Goal: Task Accomplishment & Management: Manage account settings

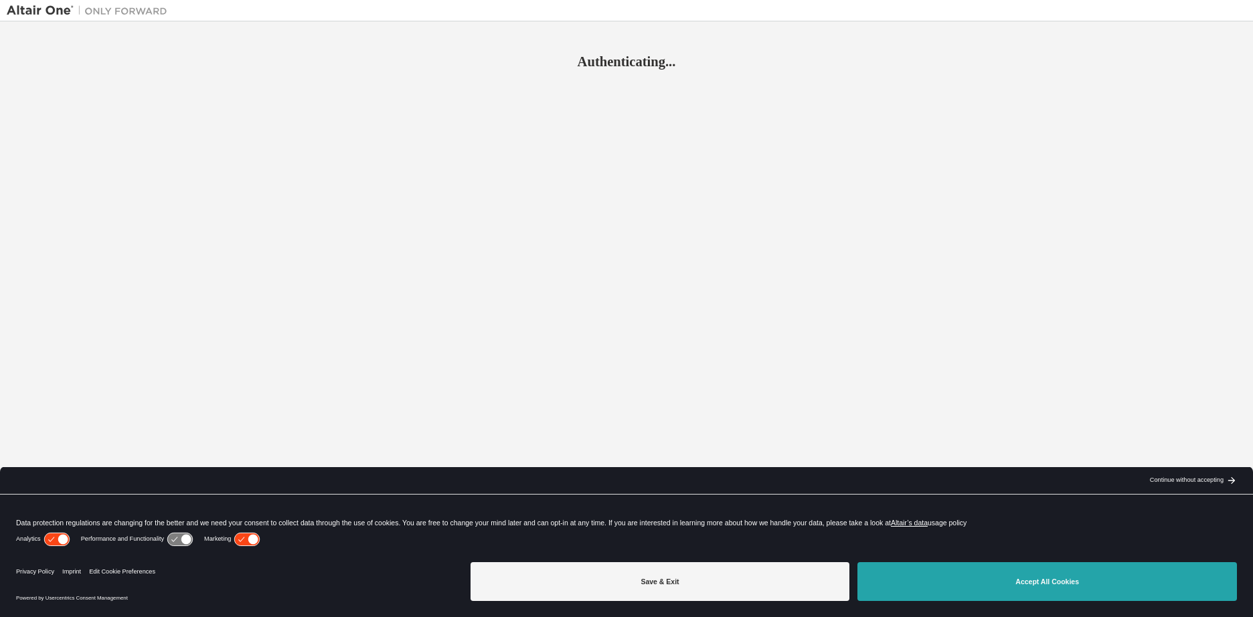
click at [982, 569] on button "Accept All Cookies" at bounding box center [1046, 581] width 379 height 39
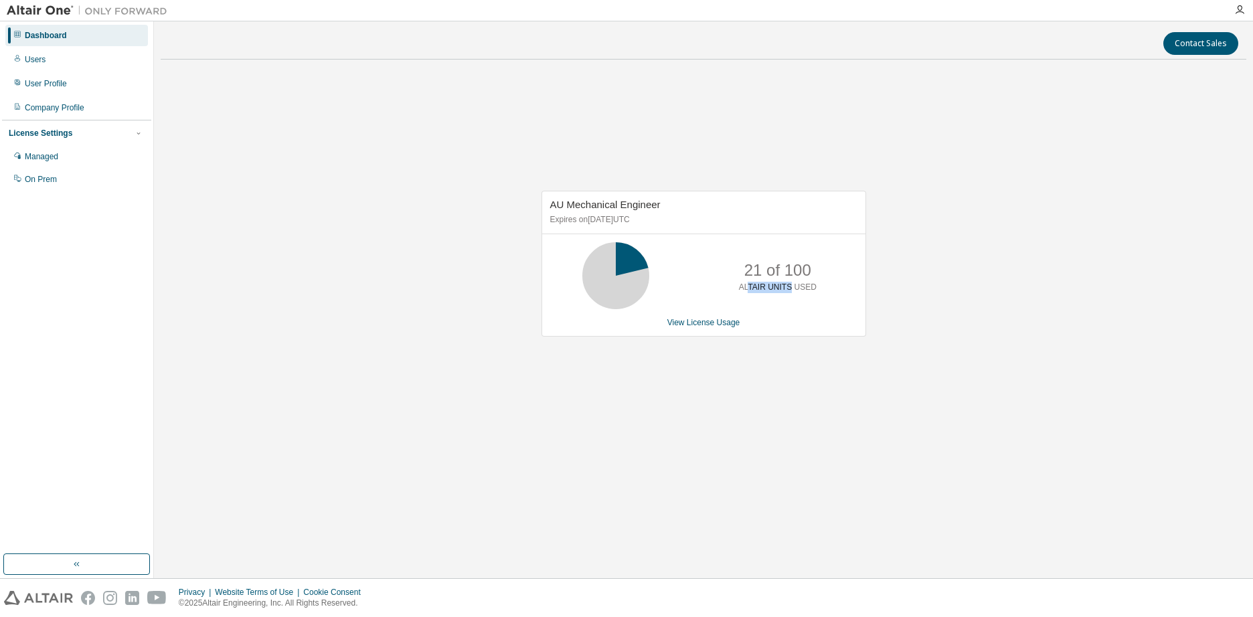
drag, startPoint x: 792, startPoint y: 292, endPoint x: 750, endPoint y: 293, distance: 41.5
click at [750, 293] on div "21 of 100 ALTAIR UNITS USED" at bounding box center [777, 275] width 107 height 67
click at [717, 324] on link "View License Usage" at bounding box center [703, 322] width 73 height 9
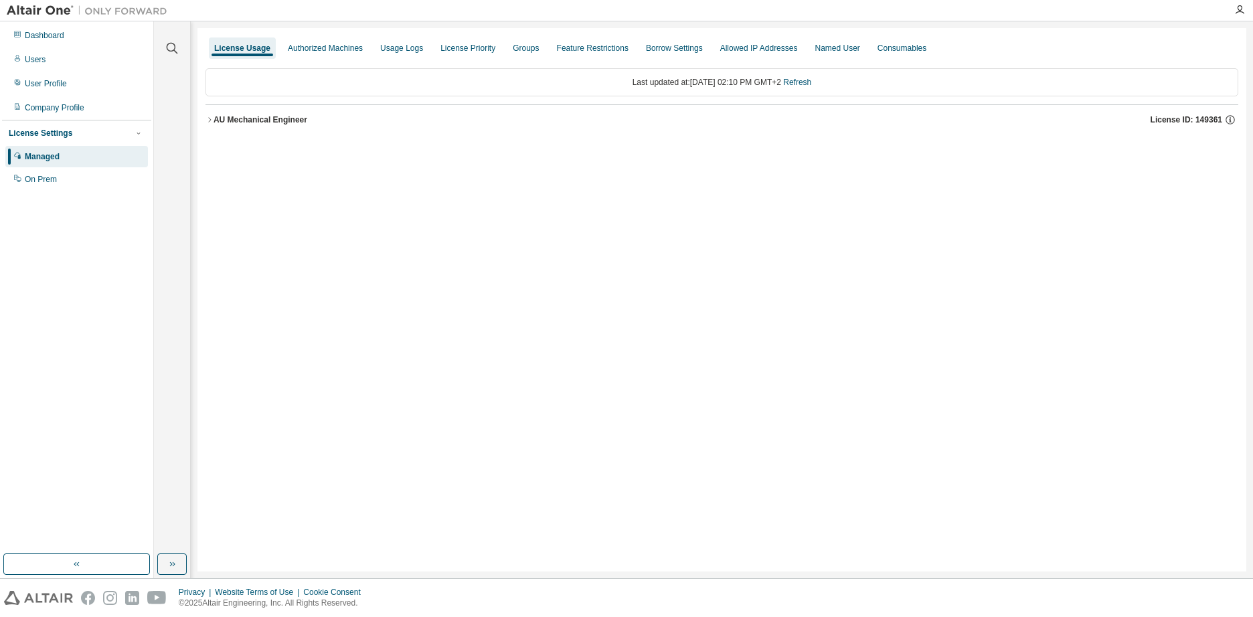
click at [207, 123] on icon "button" at bounding box center [209, 120] width 8 height 8
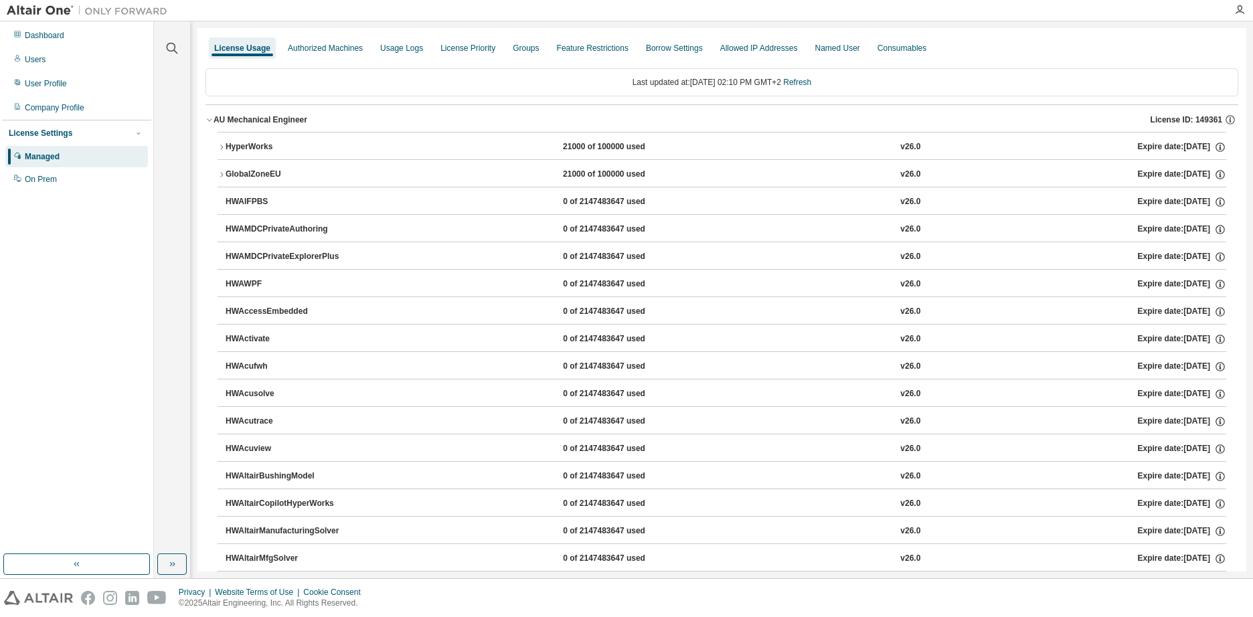
click at [224, 147] on icon "button" at bounding box center [221, 147] width 8 height 8
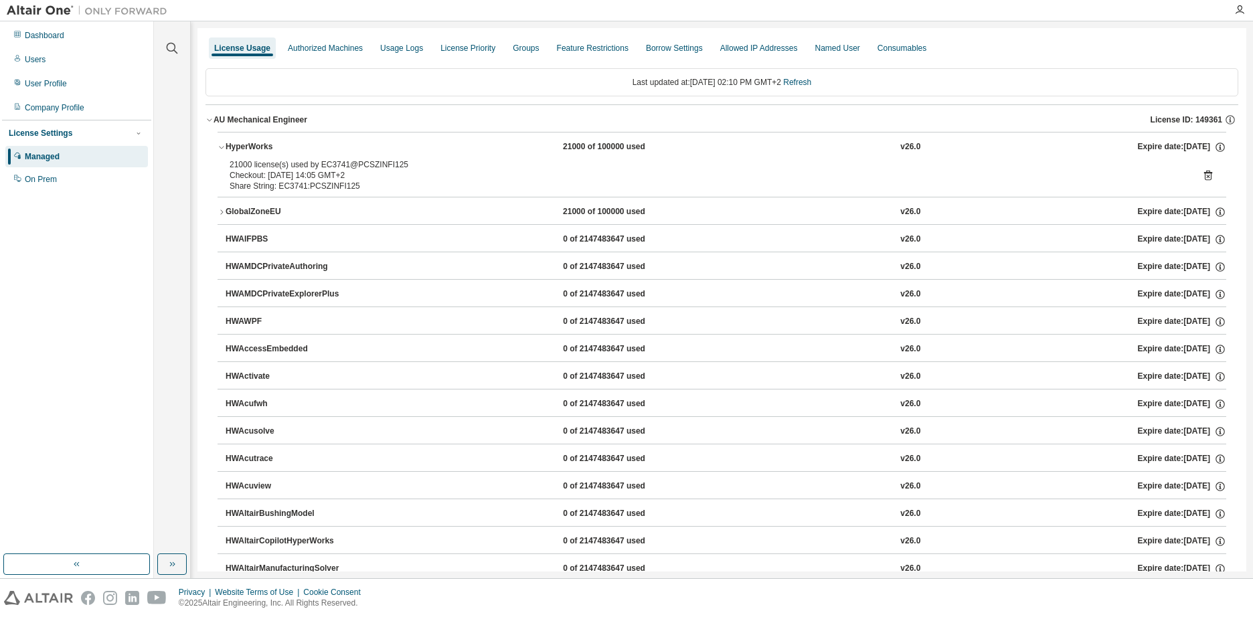
click at [1202, 177] on icon at bounding box center [1208, 175] width 12 height 12
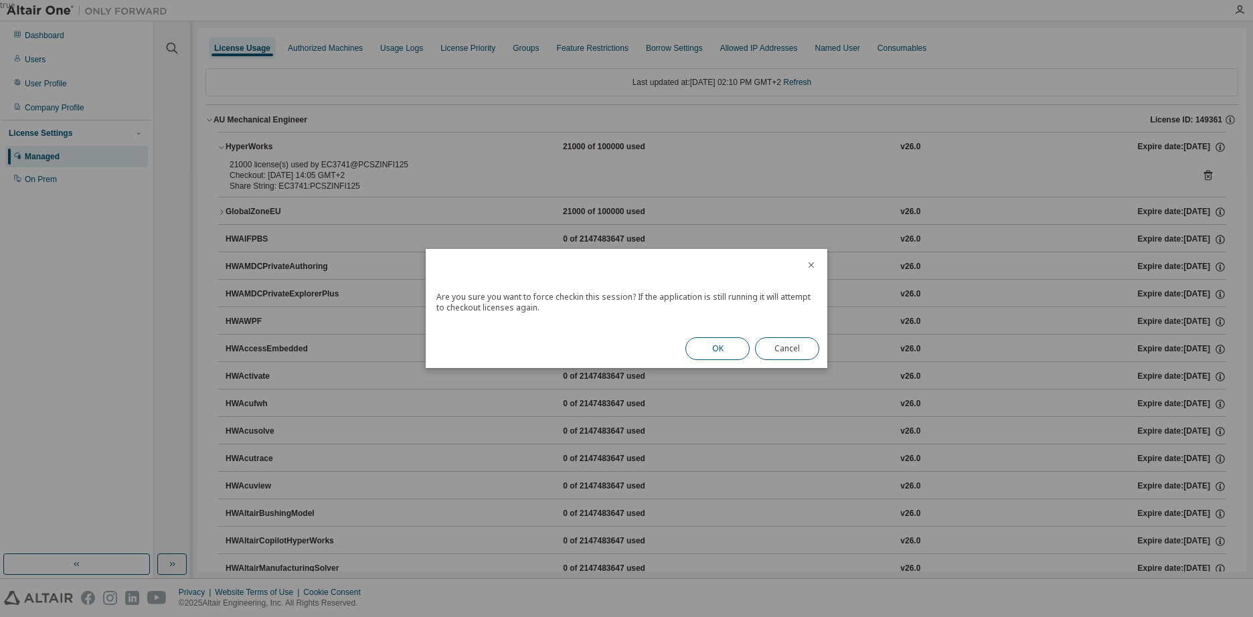
click at [699, 343] on button "OK" at bounding box center [717, 348] width 64 height 23
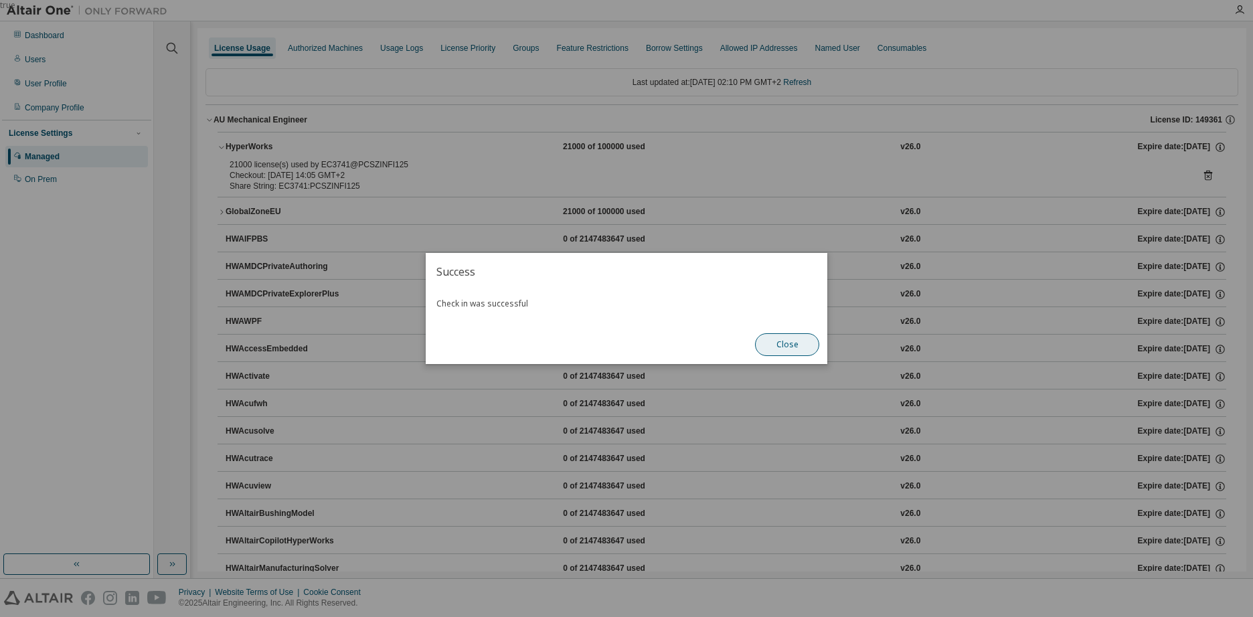
click at [789, 341] on button "Close" at bounding box center [787, 344] width 64 height 23
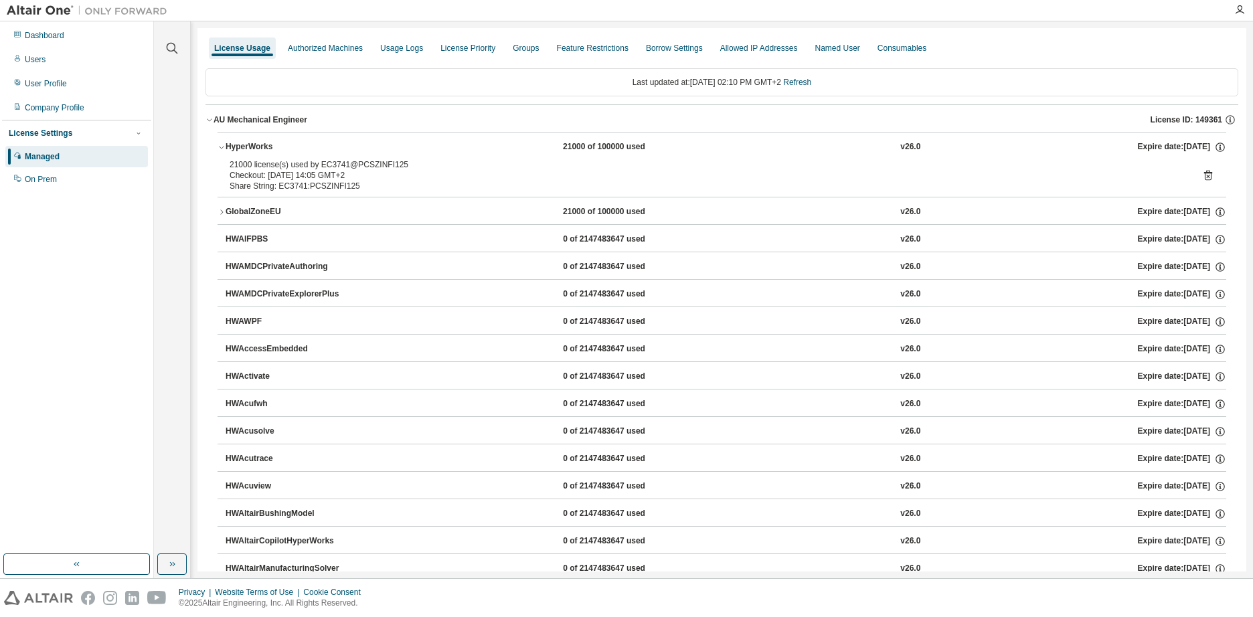
click at [254, 209] on div "GlobalZoneEU" at bounding box center [286, 212] width 120 height 12
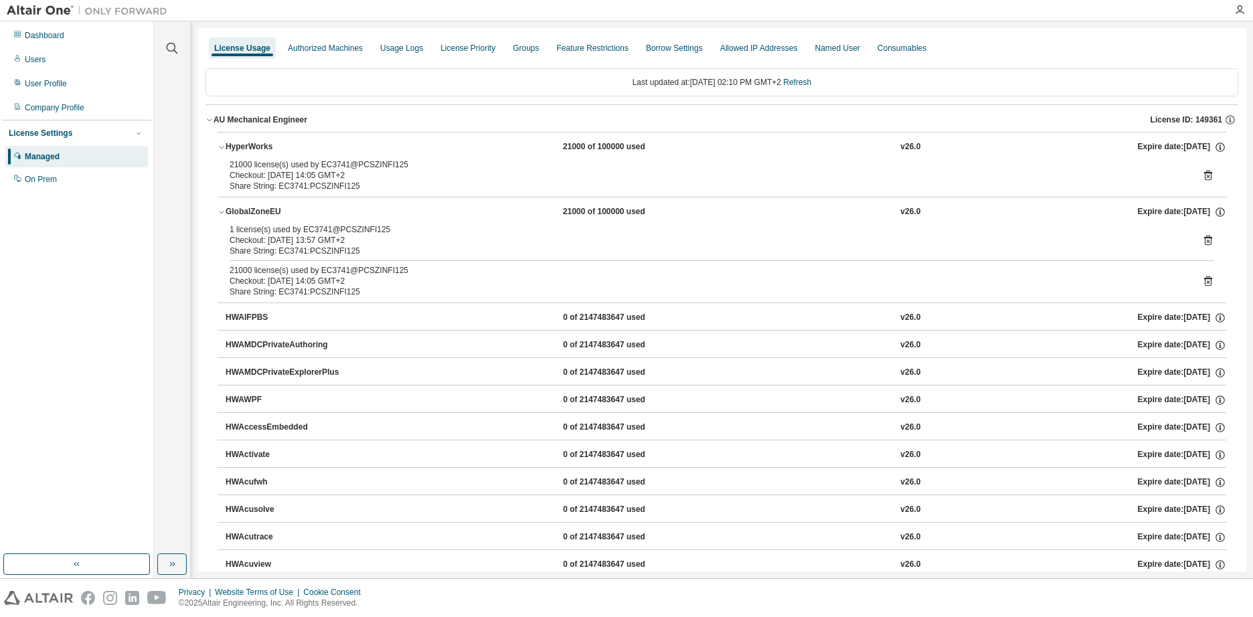
click at [1202, 284] on icon at bounding box center [1208, 281] width 12 height 12
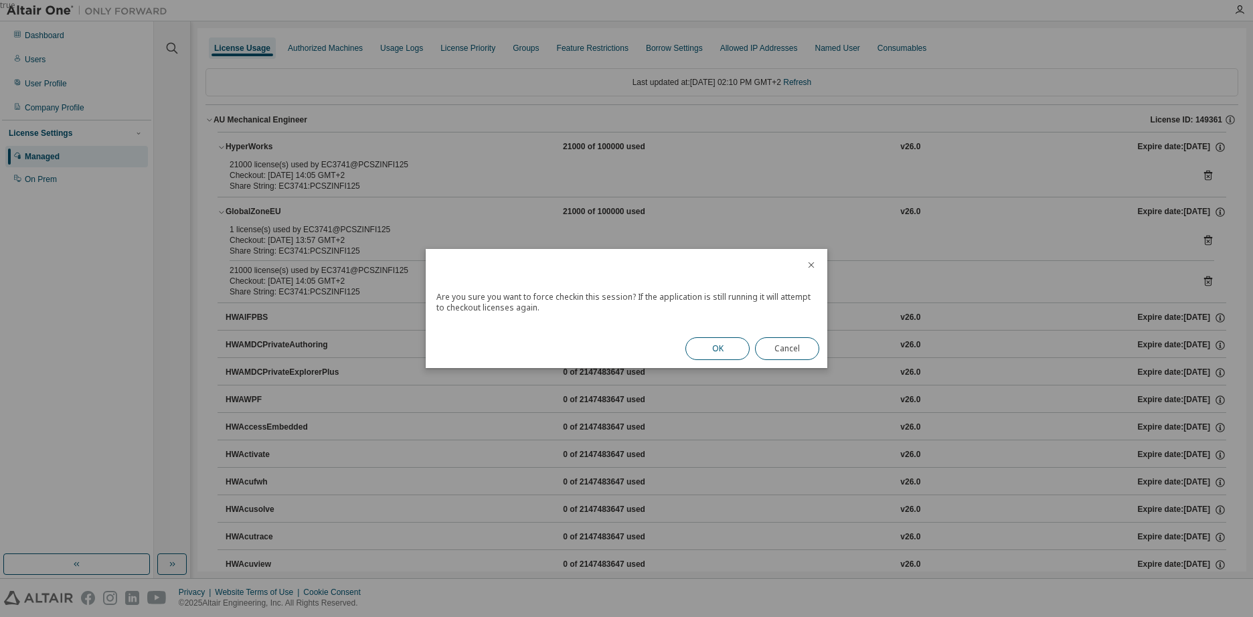
click at [702, 350] on button "OK" at bounding box center [717, 348] width 64 height 23
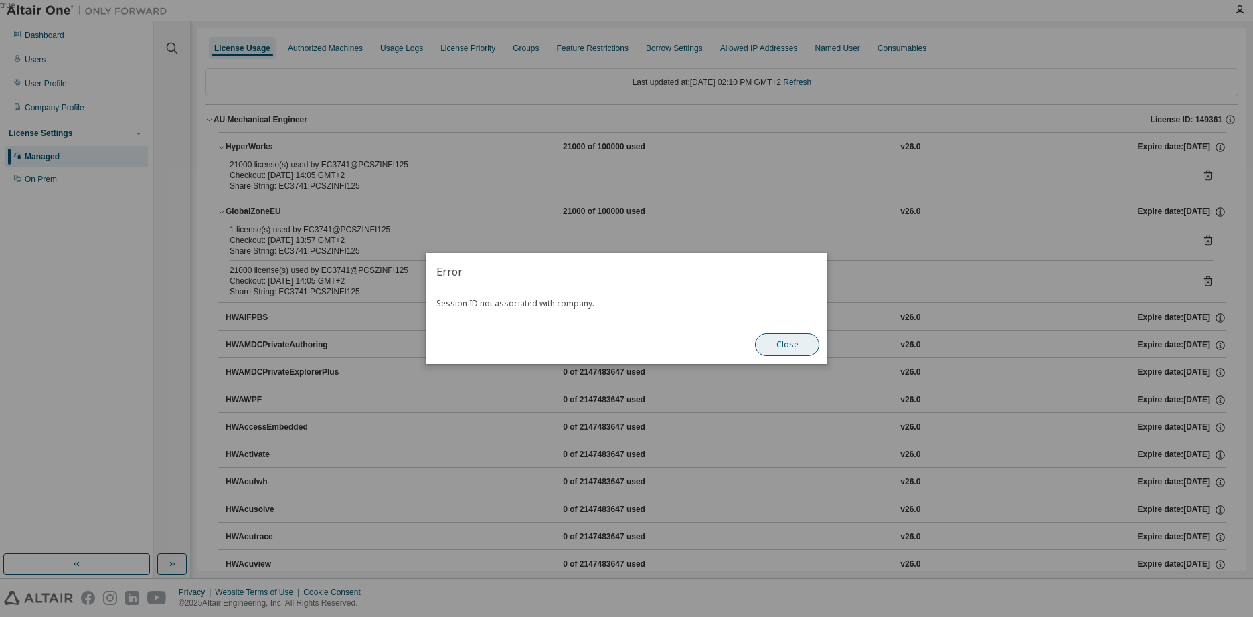
click at [782, 345] on button "Close" at bounding box center [787, 344] width 64 height 23
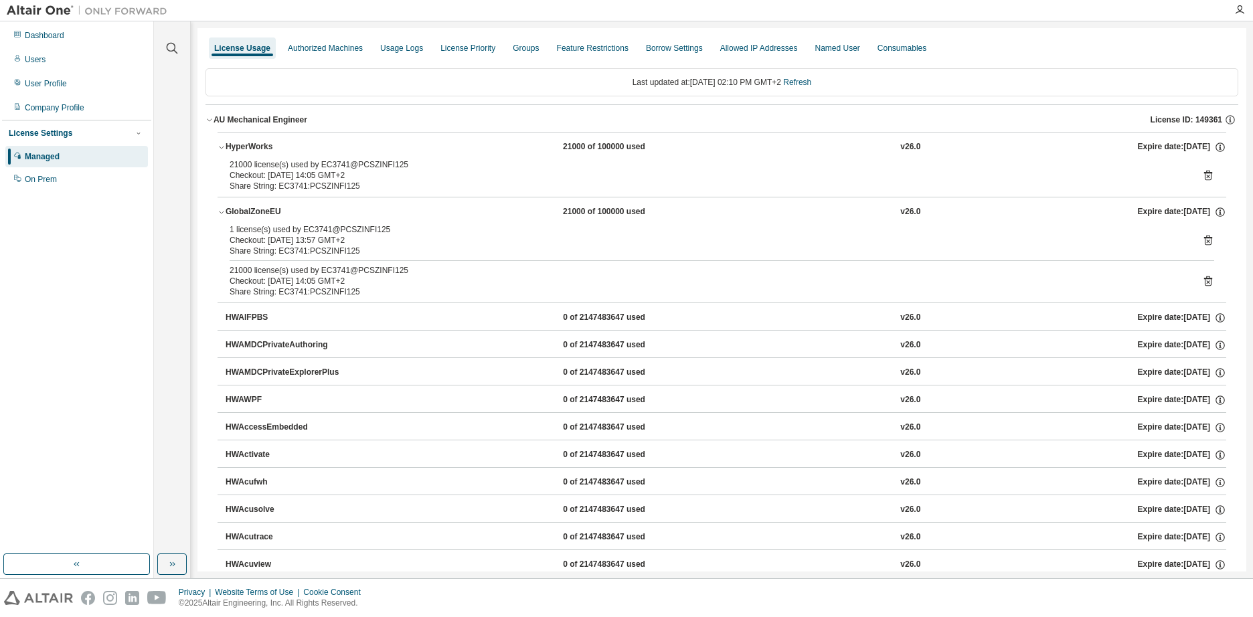
click at [1204, 238] on icon at bounding box center [1208, 241] width 8 height 10
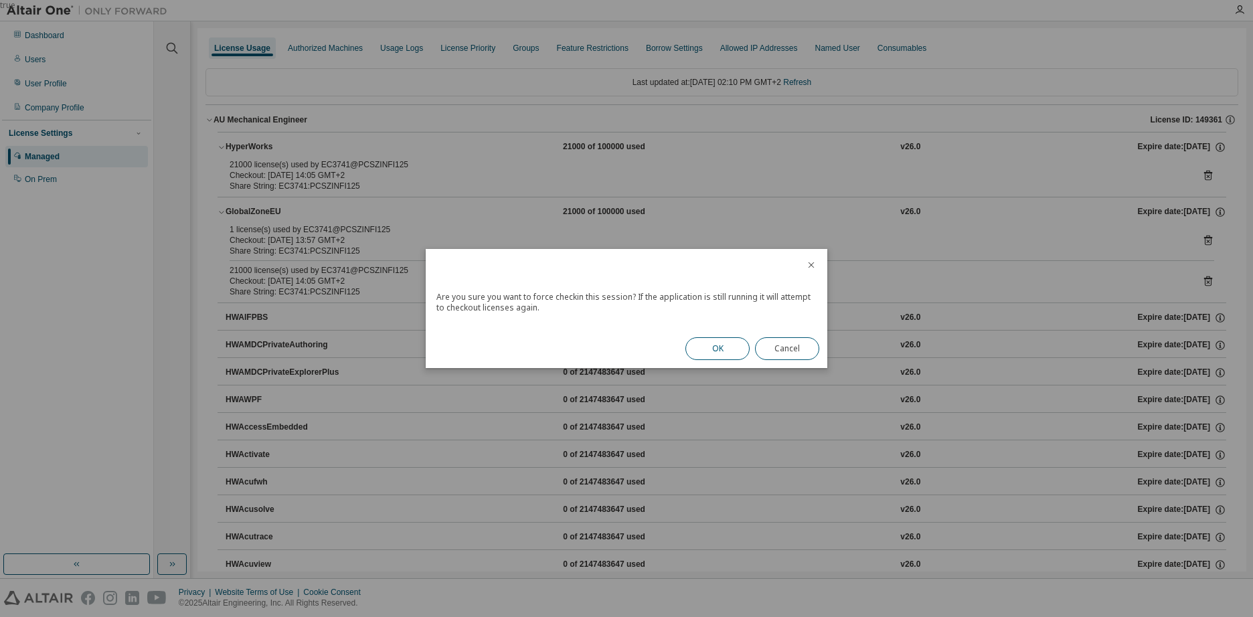
click at [739, 350] on button "OK" at bounding box center [717, 348] width 64 height 23
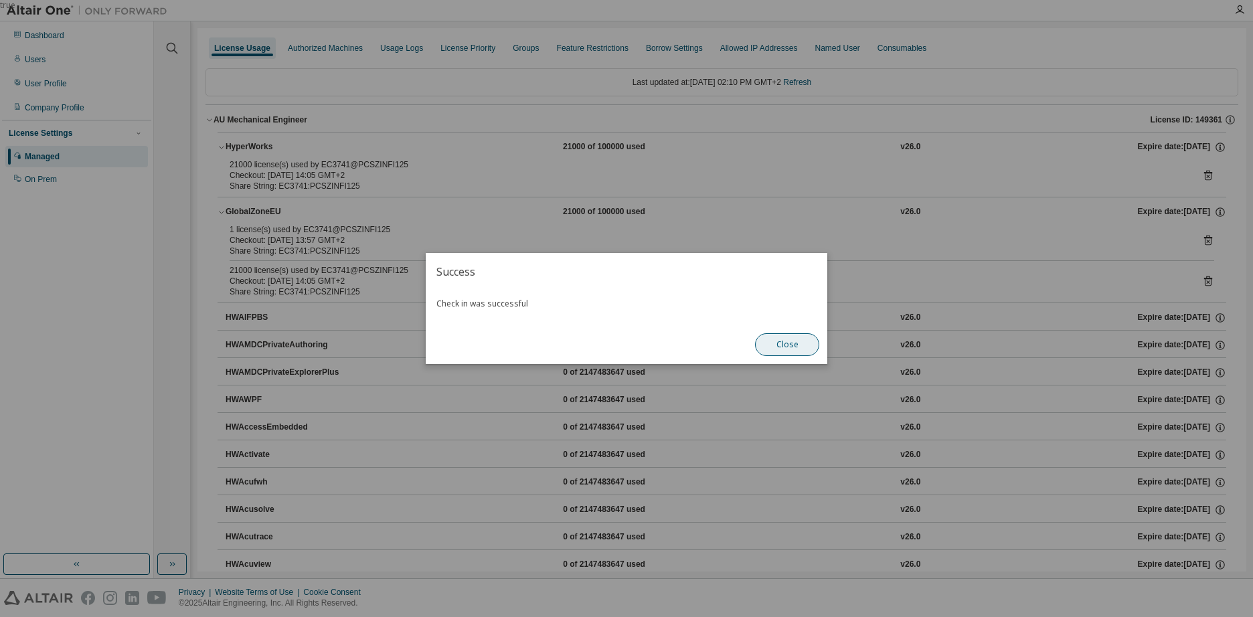
click at [788, 346] on button "Close" at bounding box center [787, 344] width 64 height 23
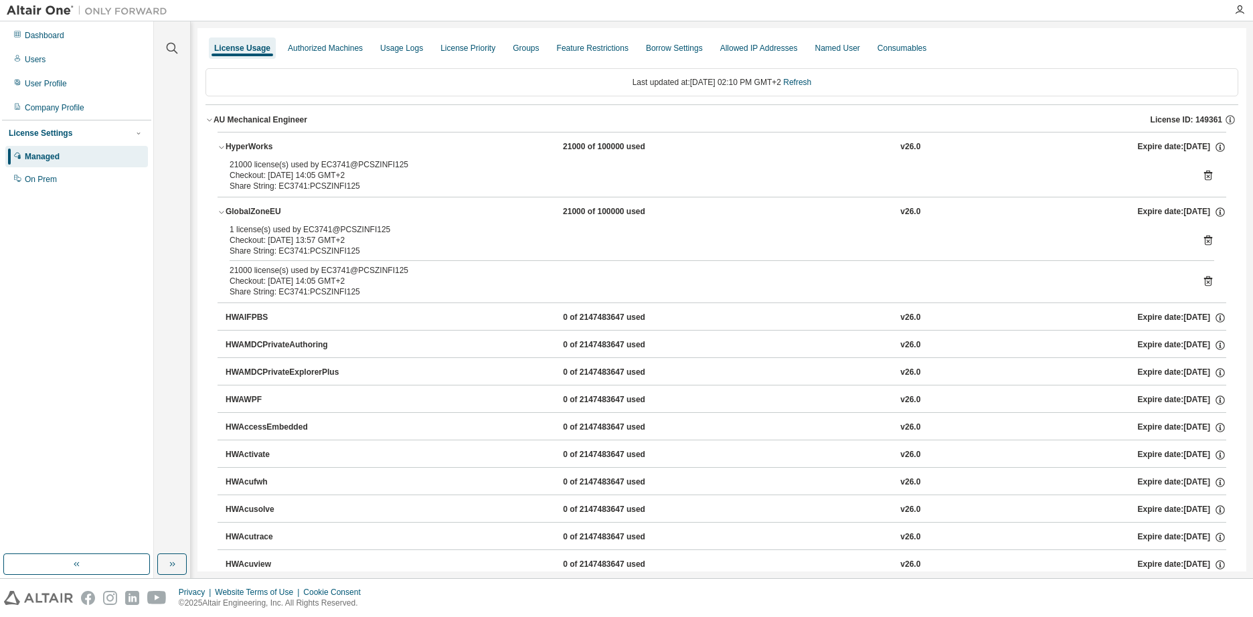
click at [1202, 284] on icon at bounding box center [1208, 281] width 12 height 12
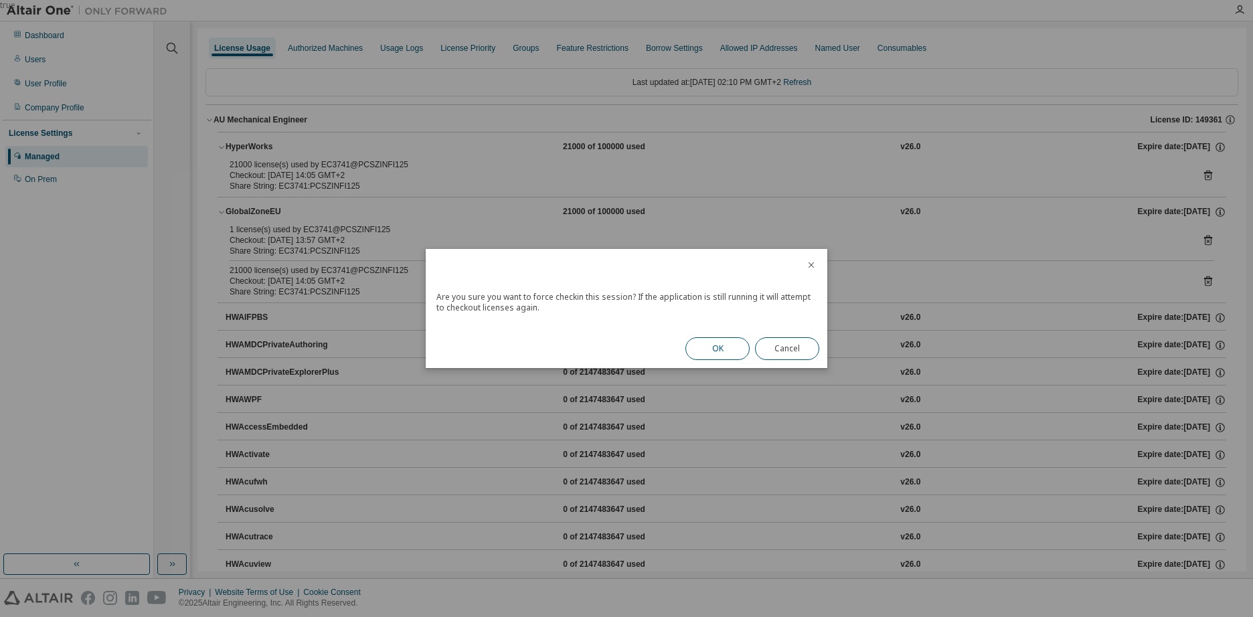
click at [715, 357] on button "OK" at bounding box center [717, 348] width 64 height 23
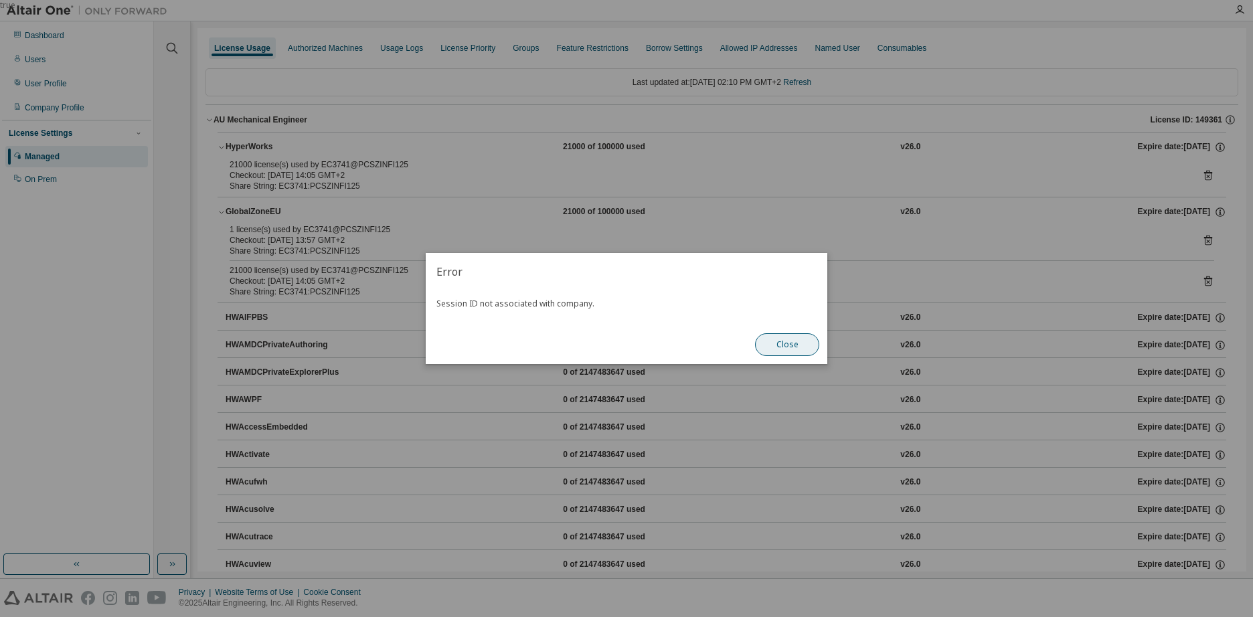
click at [792, 341] on button "Close" at bounding box center [787, 344] width 64 height 23
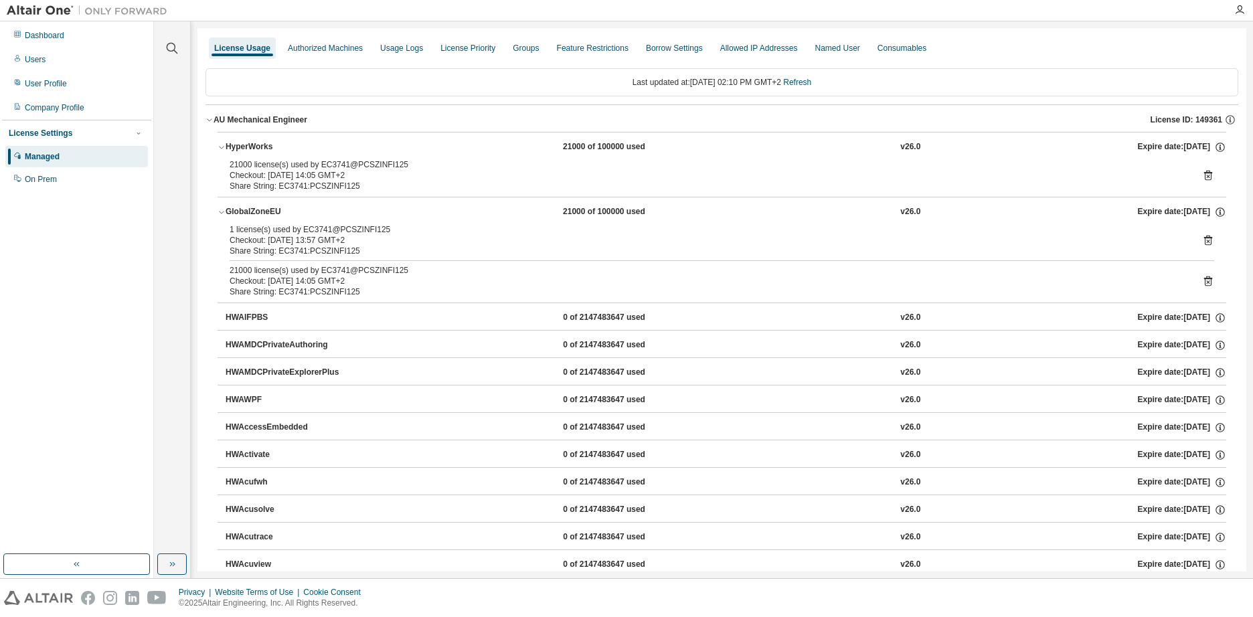
click at [1204, 178] on icon at bounding box center [1208, 176] width 8 height 10
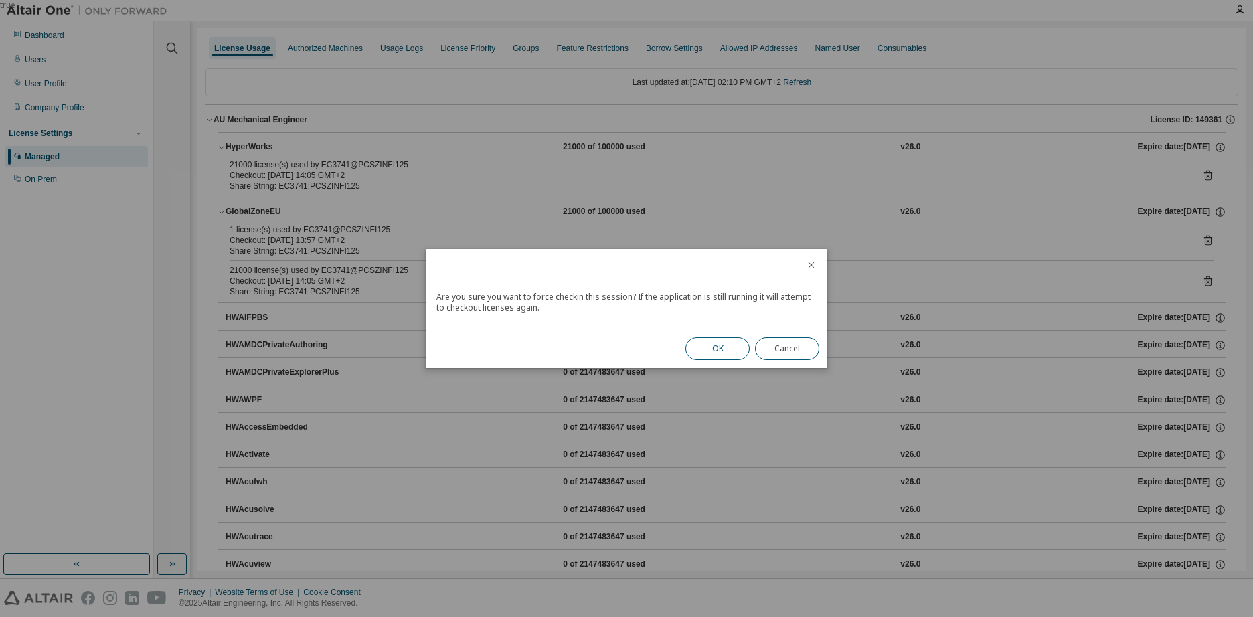
click at [713, 345] on button "OK" at bounding box center [717, 348] width 64 height 23
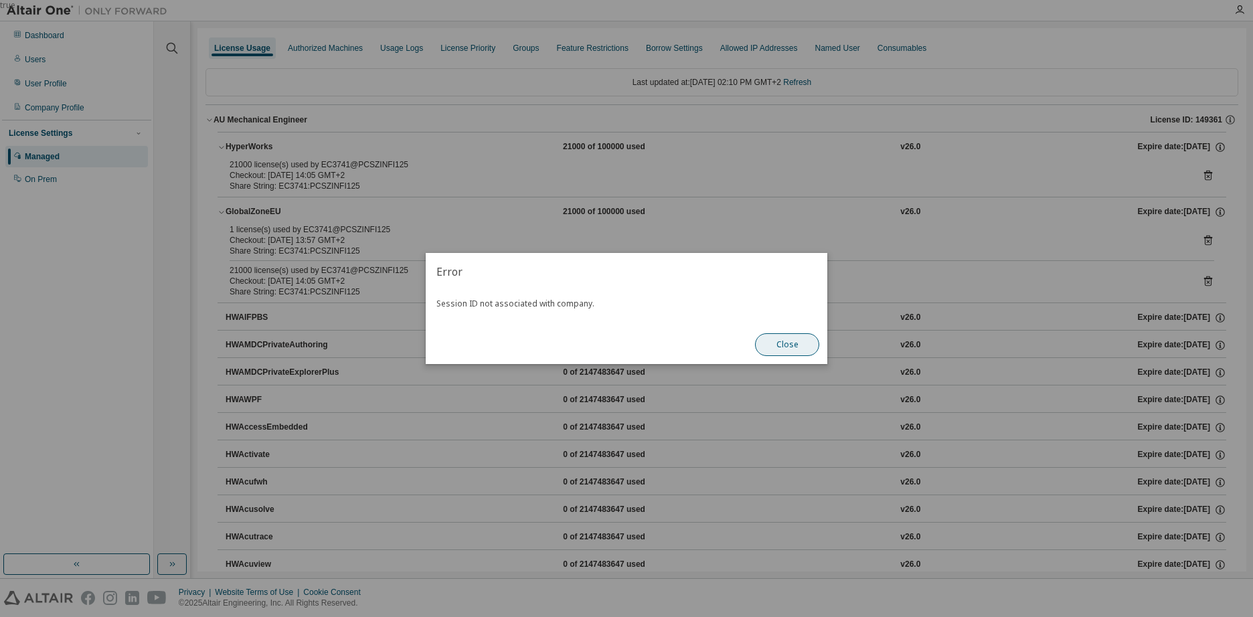
click at [772, 345] on button "Close" at bounding box center [787, 344] width 64 height 23
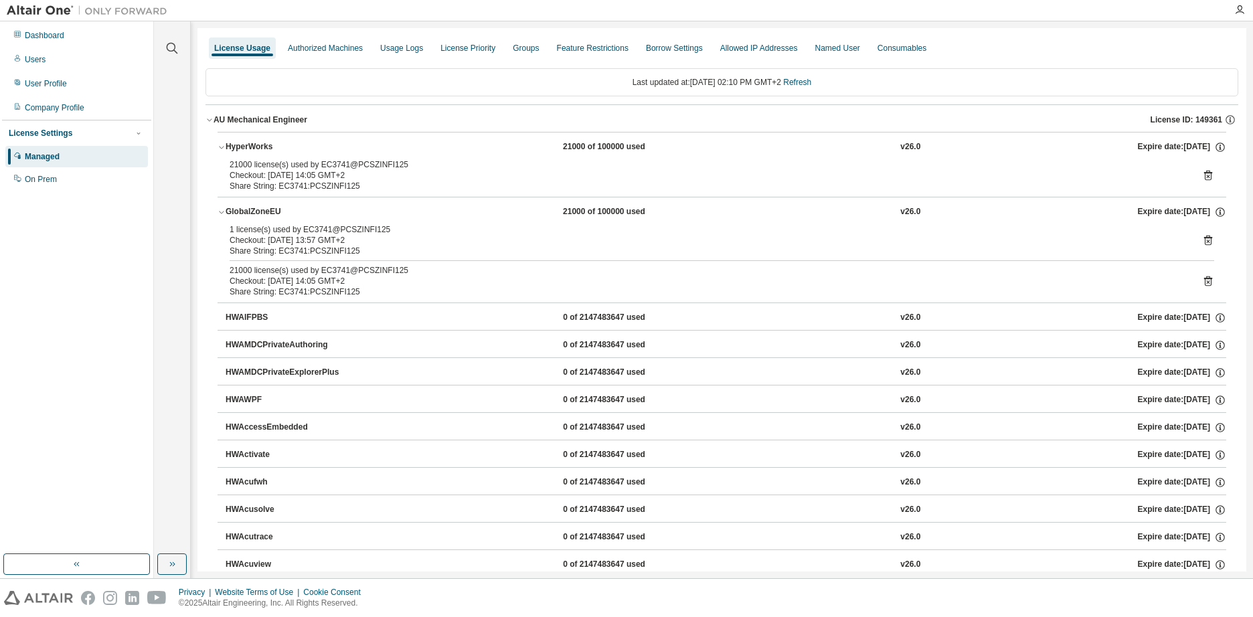
click at [213, 118] on div "AU Mechanical Engineer" at bounding box center [260, 119] width 94 height 11
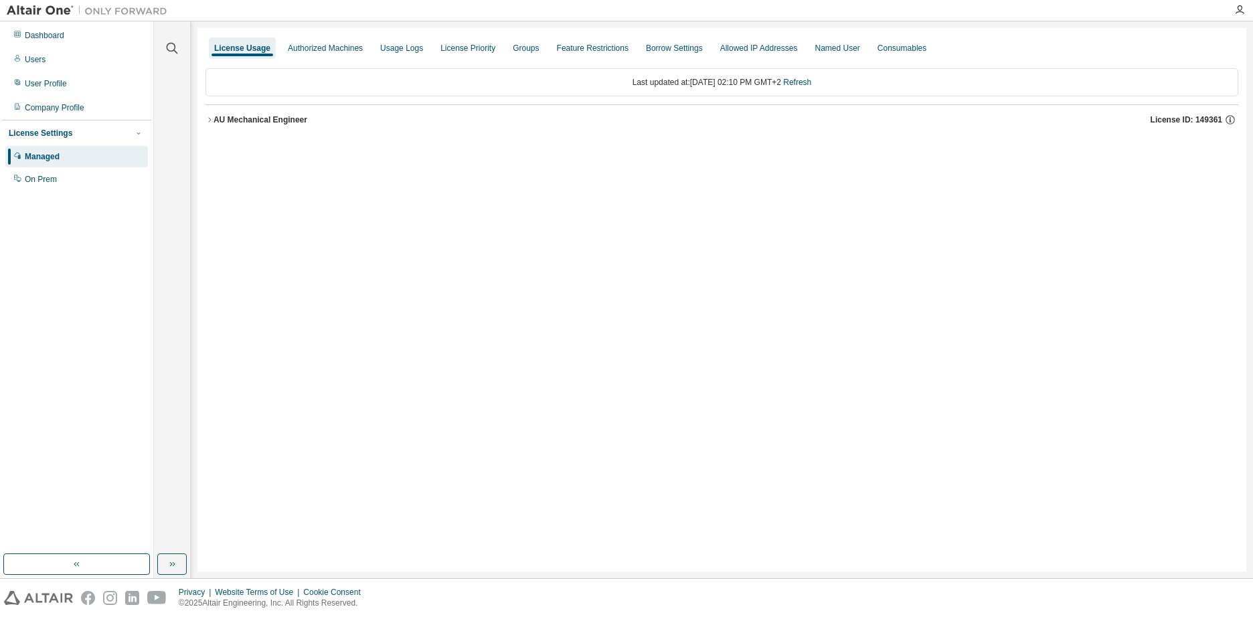
click at [242, 51] on div "License Usage" at bounding box center [242, 48] width 56 height 11
click at [295, 52] on div "Authorized Machines" at bounding box center [325, 48] width 75 height 11
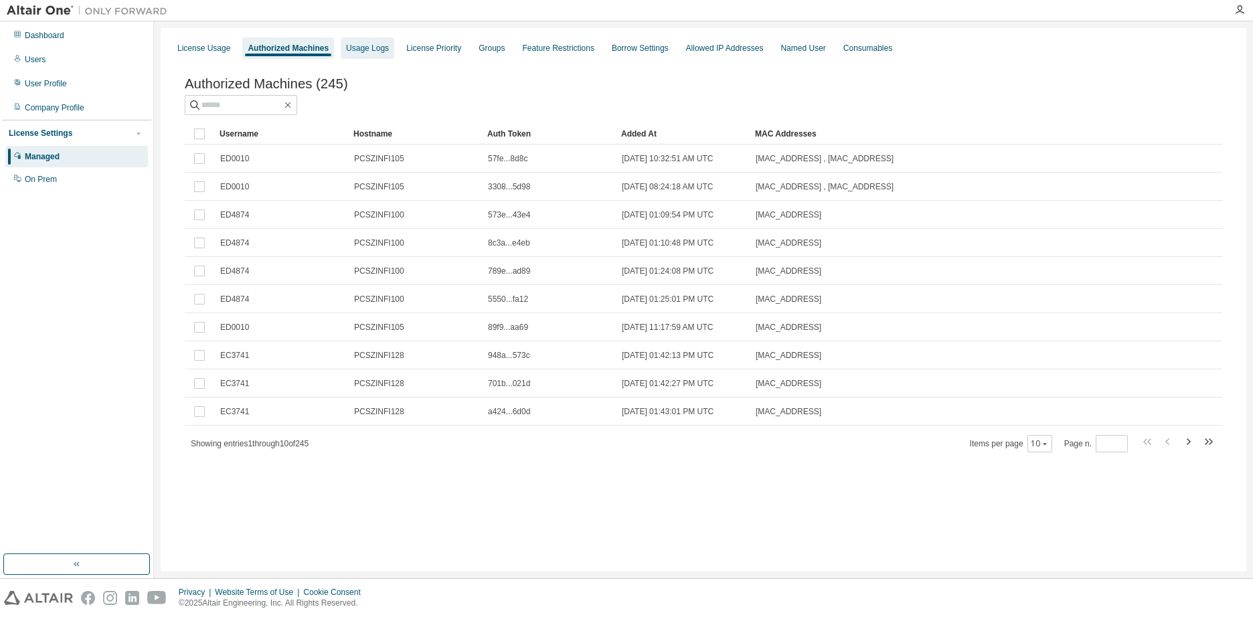
click at [379, 52] on div "Usage Logs" at bounding box center [367, 48] width 43 height 11
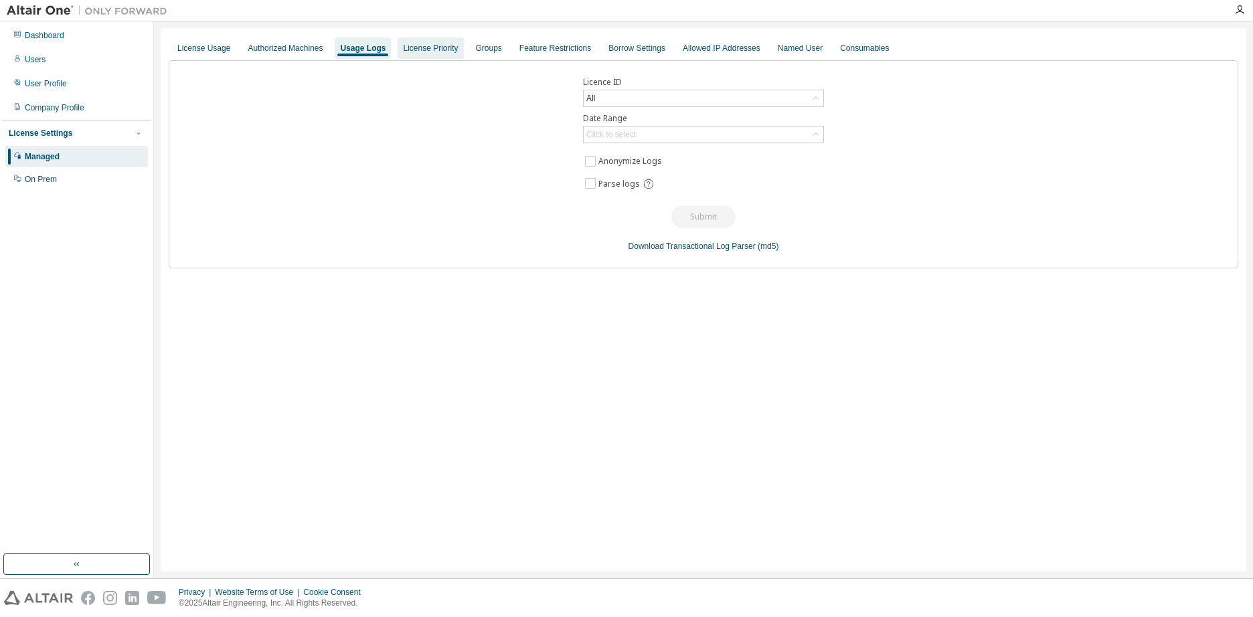
click at [412, 54] on div "License Priority" at bounding box center [430, 47] width 66 height 21
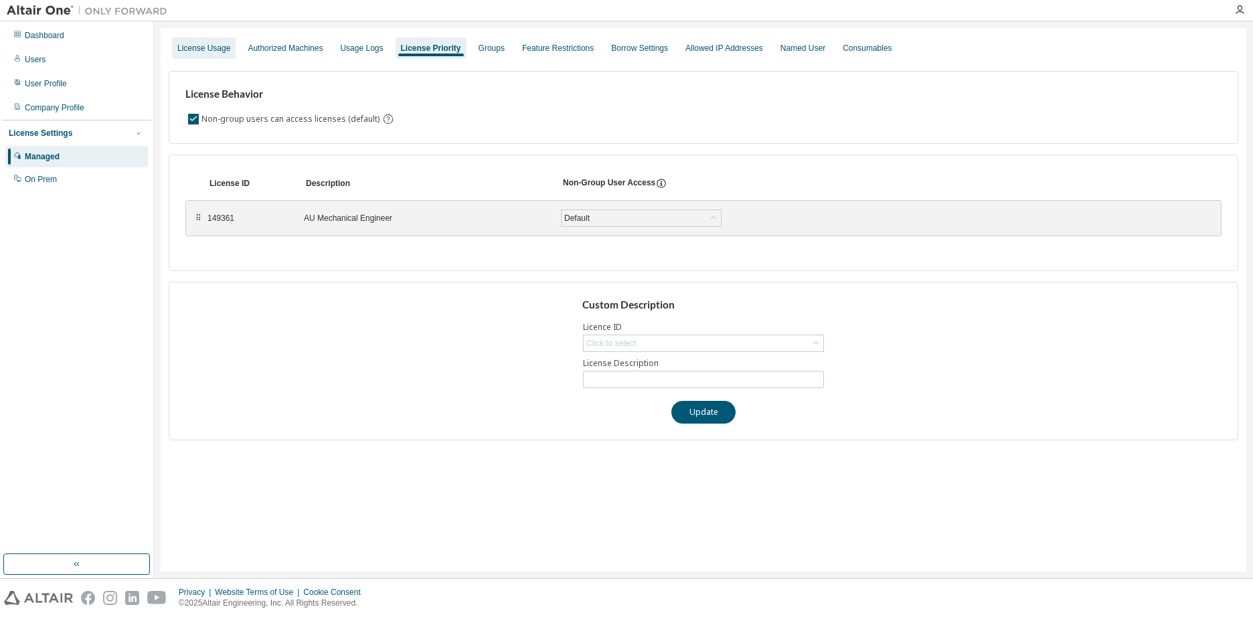
click at [221, 52] on div "License Usage" at bounding box center [203, 48] width 53 height 11
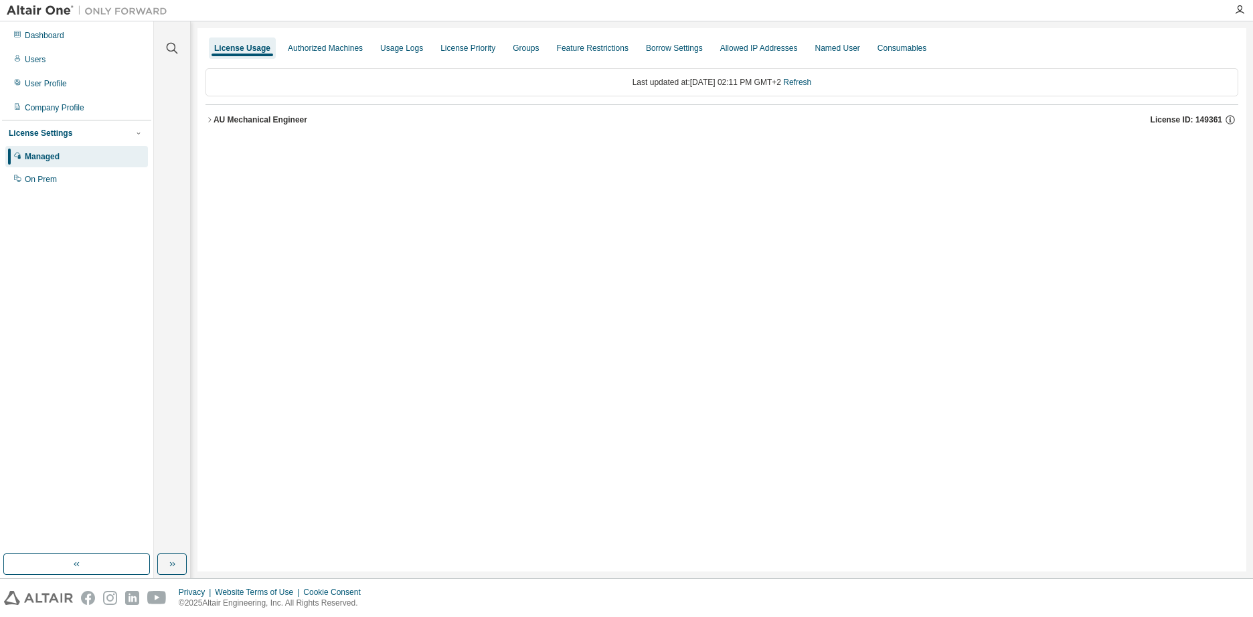
click at [220, 52] on div "License Usage" at bounding box center [242, 48] width 56 height 11
click at [209, 119] on icon "button" at bounding box center [209, 120] width 8 height 8
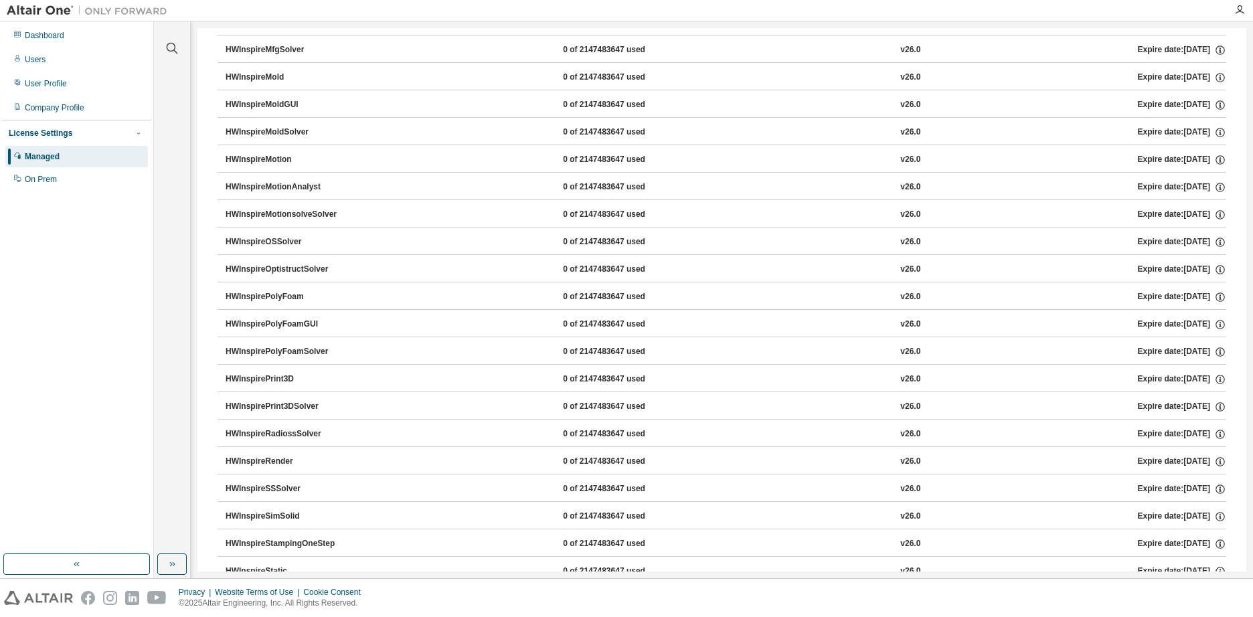
scroll to position [3613, 0]
